Goal: Information Seeking & Learning: Learn about a topic

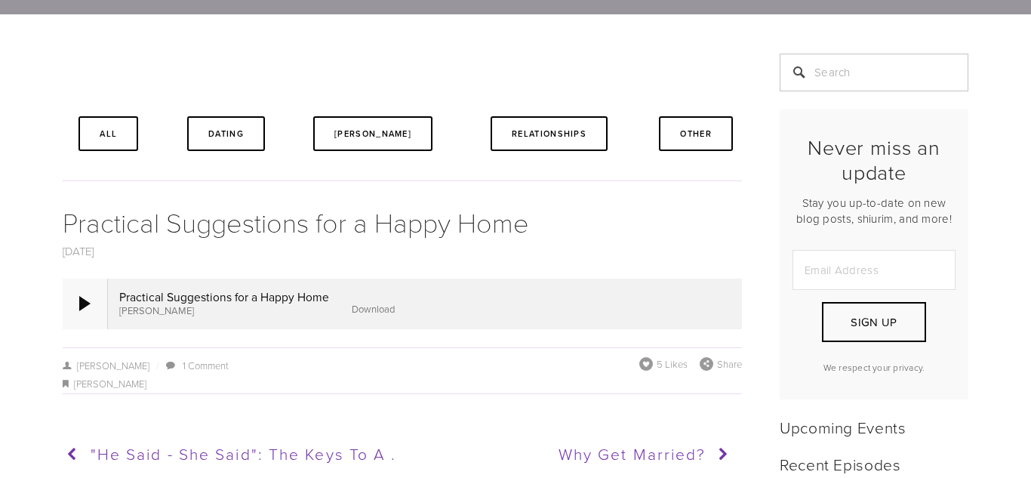
scroll to position [289, 0]
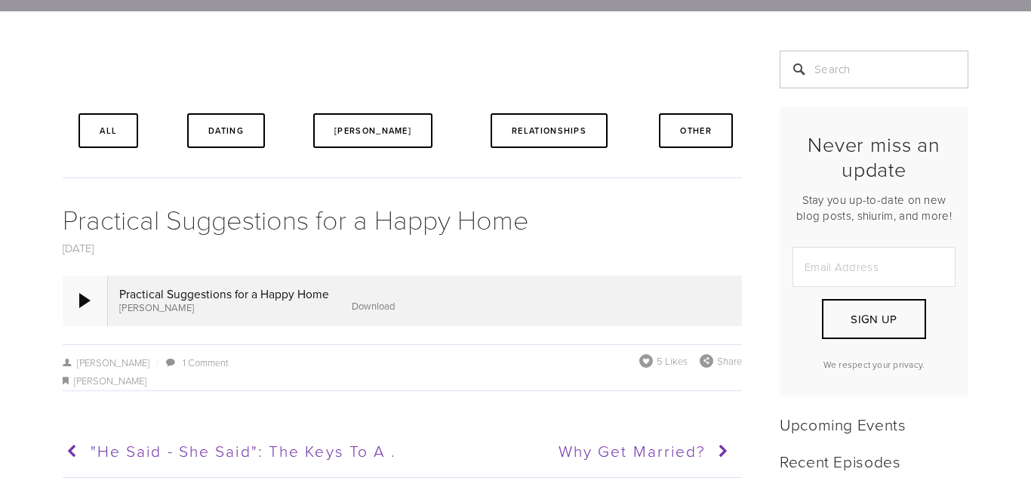
click at [85, 295] on div at bounding box center [84, 300] width 11 height 15
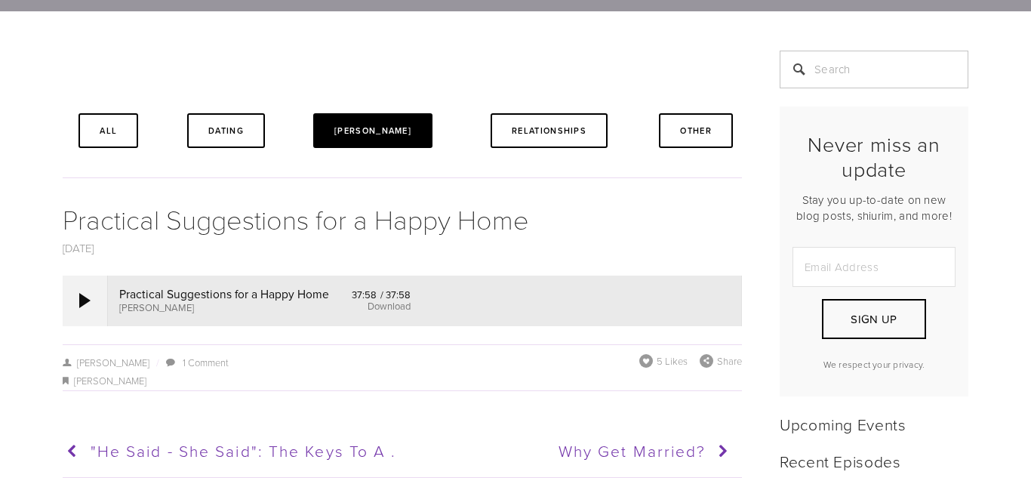
click at [411, 140] on link "[PERSON_NAME]" at bounding box center [372, 130] width 119 height 35
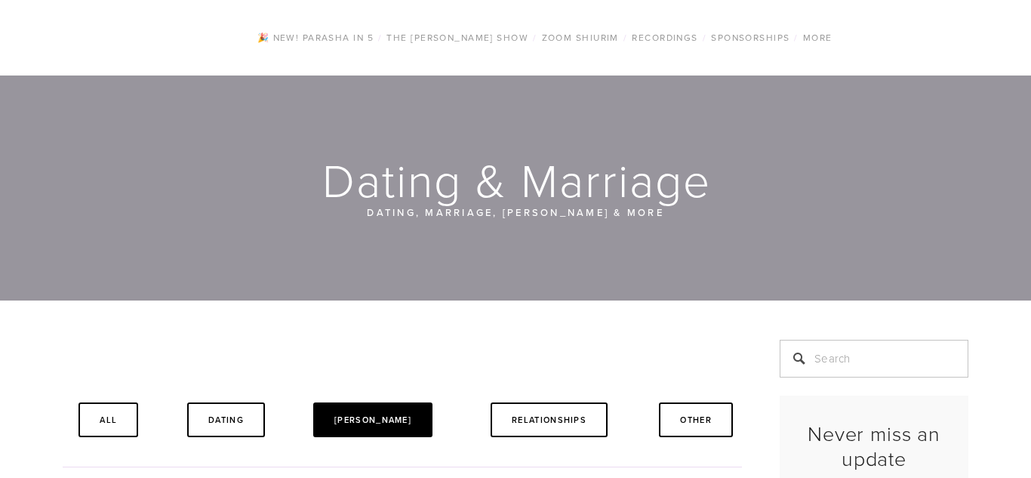
click at [414, 427] on link "[PERSON_NAME]" at bounding box center [372, 419] width 119 height 35
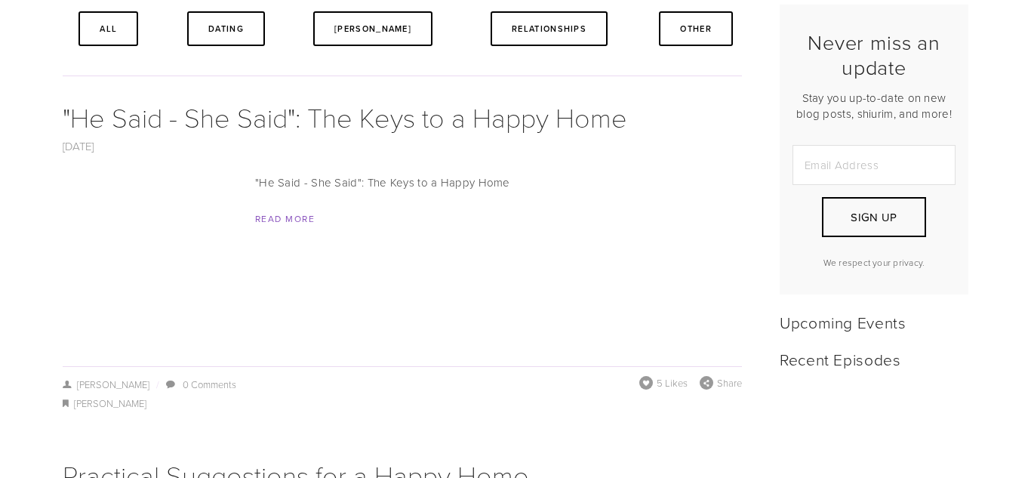
scroll to position [358, 0]
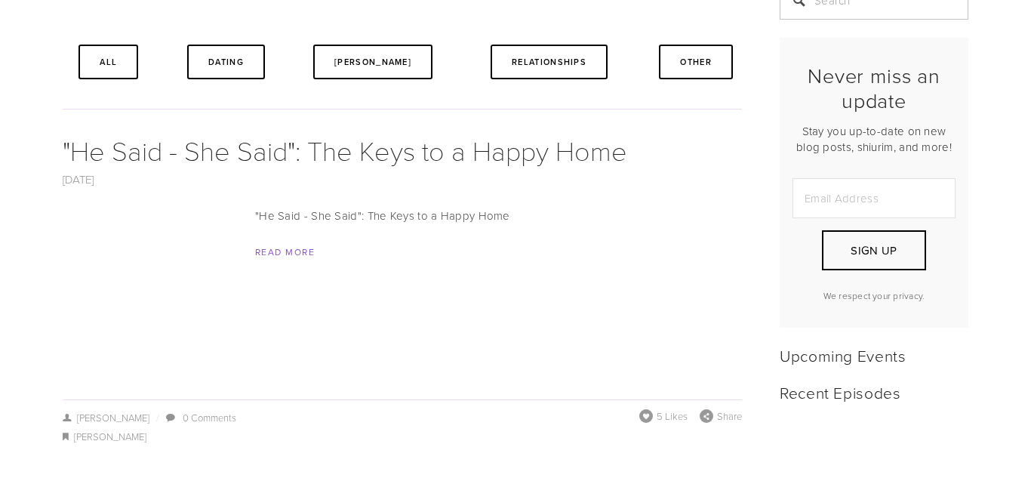
click at [361, 226] on div ""He Said - She Said": The Keys to a Happy Home Read More" at bounding box center [402, 234] width 679 height 54
click at [300, 256] on link "Read More" at bounding box center [285, 251] width 60 height 13
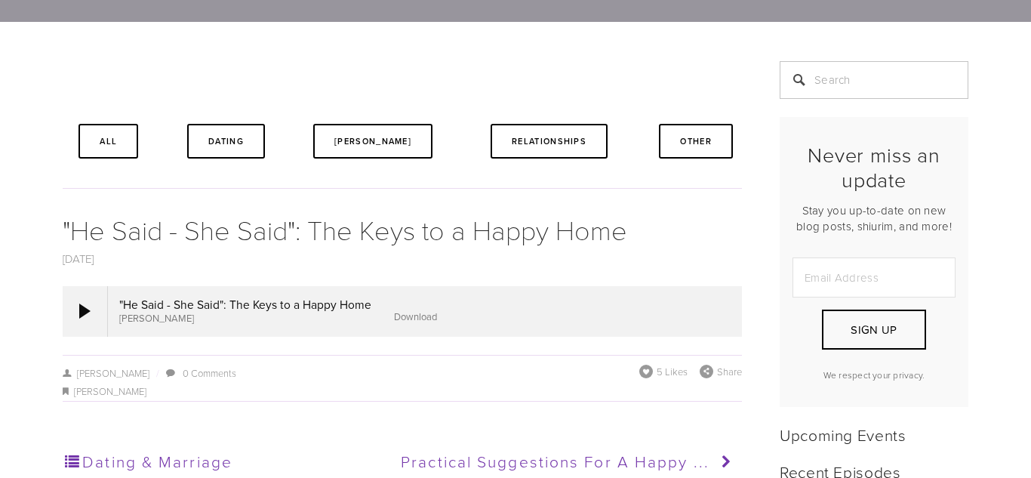
scroll to position [362, 0]
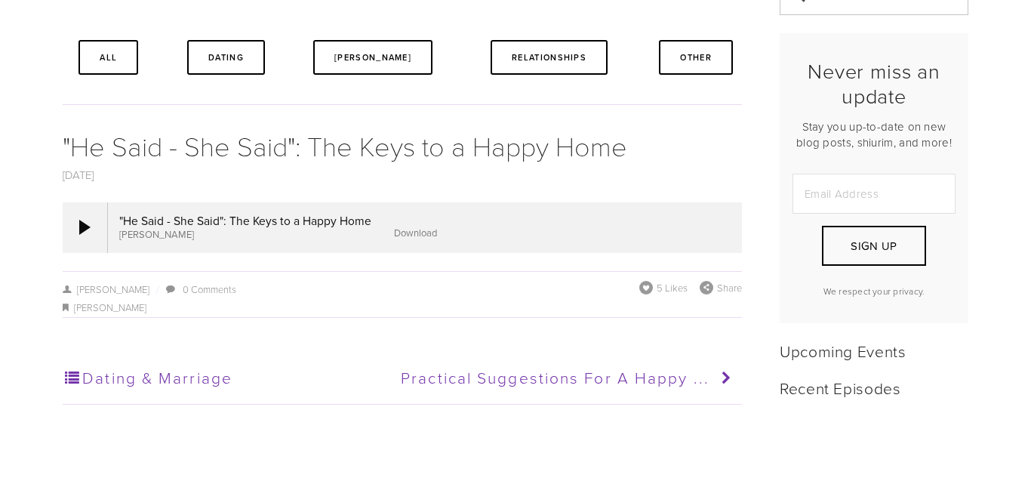
click at [308, 249] on div at bounding box center [425, 227] width 634 height 50
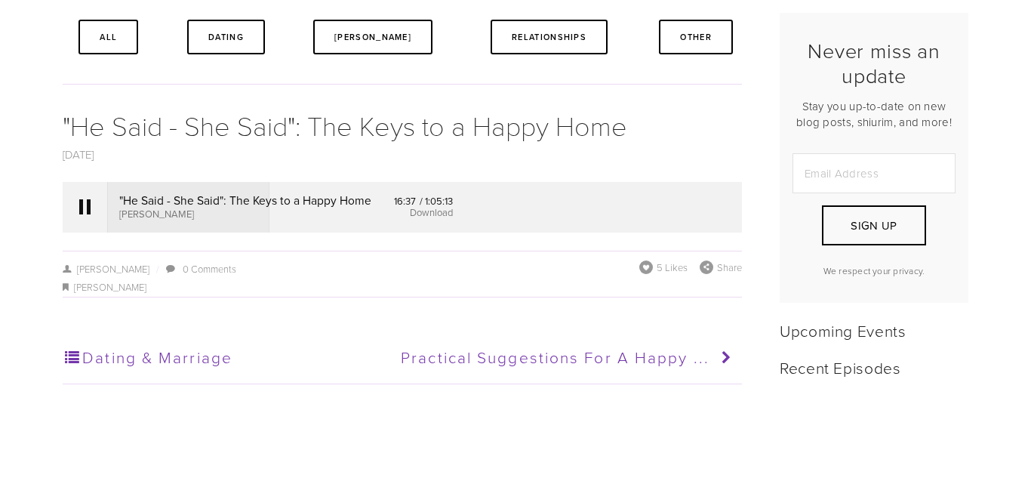
scroll to position [383, 0]
click at [86, 198] on div at bounding box center [84, 205] width 11 height 15
